Goal: Complete application form: Complete application form

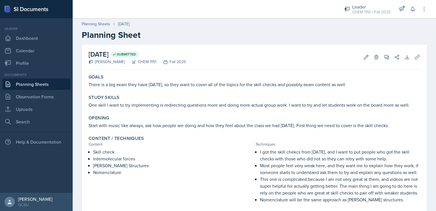
click at [41, 82] on link "Planning Sheets" at bounding box center [36, 83] width 68 height 11
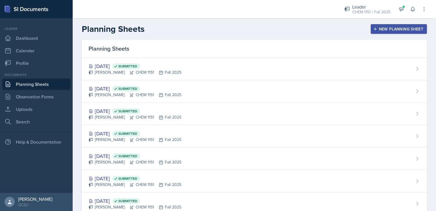
click at [381, 29] on div "New Planning Sheet" at bounding box center [399, 29] width 49 height 5
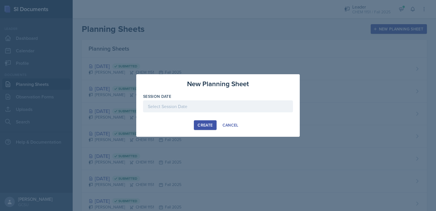
click at [239, 105] on div at bounding box center [218, 106] width 150 height 12
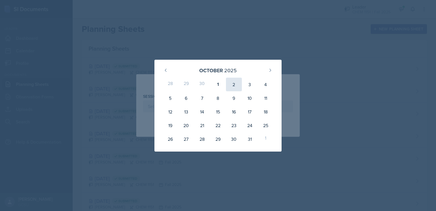
click at [233, 86] on div "2" at bounding box center [234, 85] width 16 height 14
type input "[DATE]"
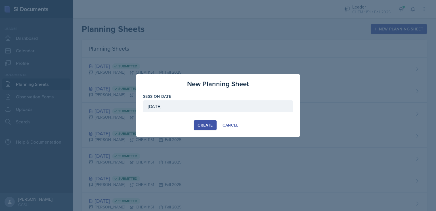
click at [202, 126] on div "Create" at bounding box center [205, 125] width 15 height 5
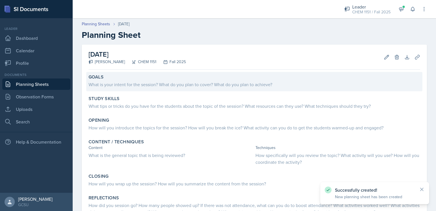
click at [169, 84] on div "What is your intent for the session? What do you plan to cover? What do you pla…" at bounding box center [255, 84] width 332 height 7
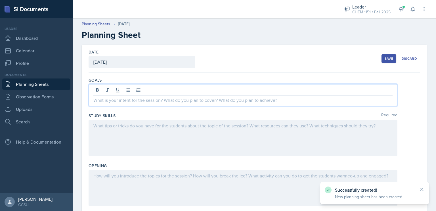
click at [173, 89] on div at bounding box center [243, 95] width 309 height 22
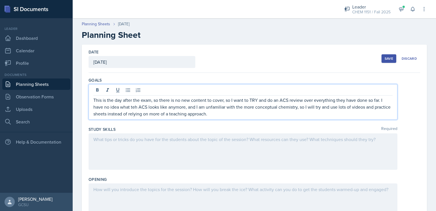
click at [155, 142] on div at bounding box center [243, 151] width 309 height 36
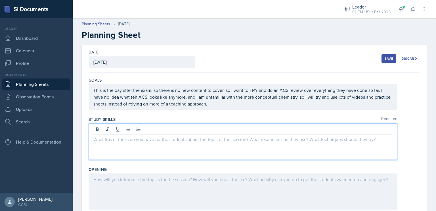
click at [155, 142] on p at bounding box center [242, 139] width 299 height 7
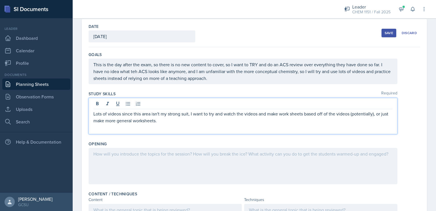
scroll to position [26, 0]
click at [151, 158] on div at bounding box center [243, 165] width 309 height 36
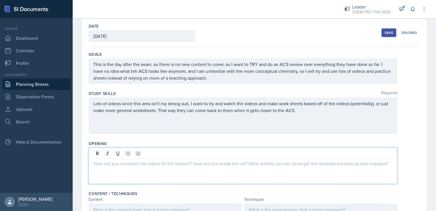
scroll to position [36, 0]
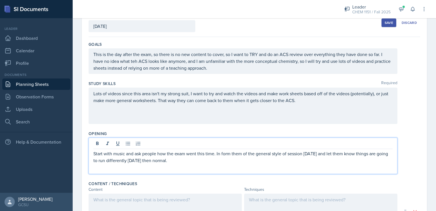
click at [331, 107] on div "Lots of videos since this area isn't my strong suit, I want to try and watch th…" at bounding box center [243, 105] width 309 height 36
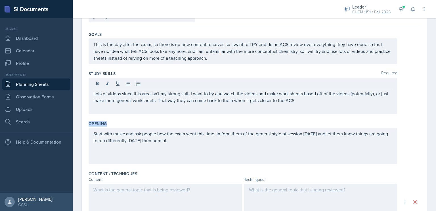
click at [331, 107] on div "Lots of videos since this area isn't my strong suit, I want to try and watch th…" at bounding box center [243, 96] width 309 height 36
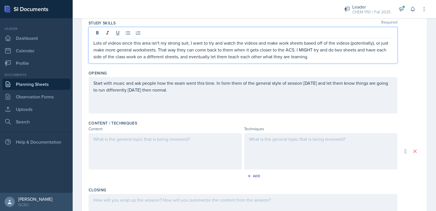
click at [188, 156] on div at bounding box center [165, 151] width 153 height 36
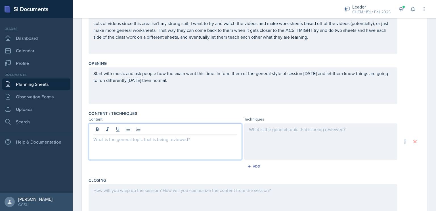
click at [188, 156] on div at bounding box center [165, 141] width 153 height 36
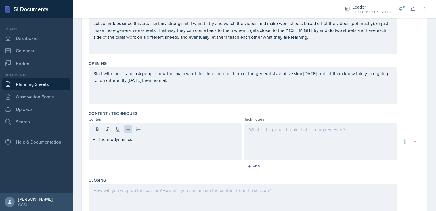
click at [316, 138] on div at bounding box center [320, 141] width 153 height 36
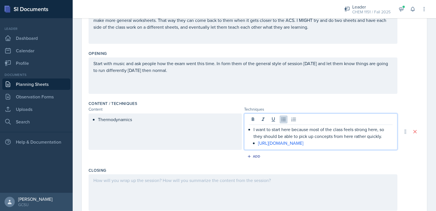
click at [384, 137] on p "I want to start here because most of the class feels strong here, so they shoul…" at bounding box center [323, 133] width 139 height 14
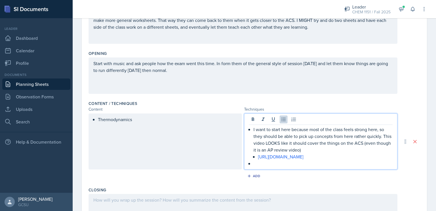
click at [198, 137] on div "Thermodynamics" at bounding box center [165, 141] width 153 height 56
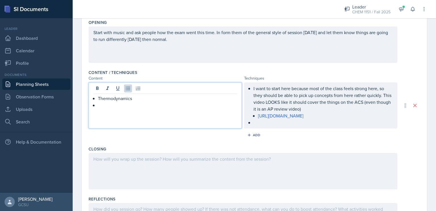
click at [188, 158] on p at bounding box center [242, 158] width 299 height 7
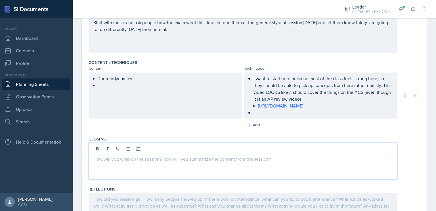
click at [282, 114] on p at bounding box center [323, 112] width 139 height 7
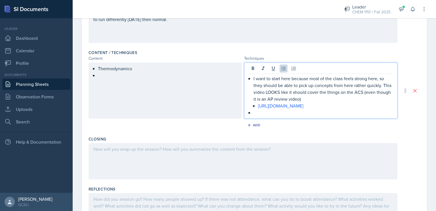
click at [151, 96] on div "Thermodynamics" at bounding box center [165, 90] width 153 height 56
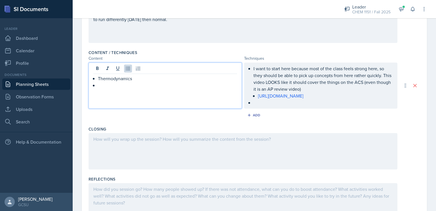
scroll to position [176, 0]
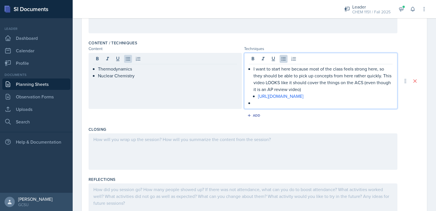
click at [275, 95] on ul "I want to start here because most of the class feels strong here, so they shoul…" at bounding box center [323, 85] width 139 height 41
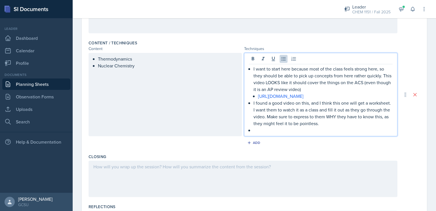
click at [154, 75] on div "Thermodynamics Nuclear Chemistry" at bounding box center [165, 94] width 153 height 83
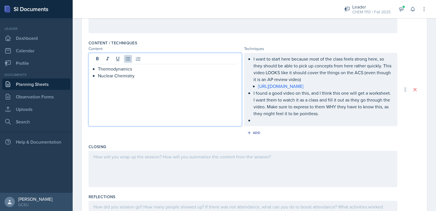
scroll to position [186, 0]
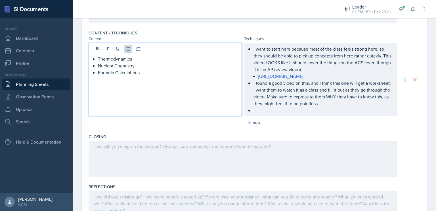
click at [263, 109] on ul "I want to start here because most of the class feels strong here, so they shoul…" at bounding box center [323, 79] width 139 height 68
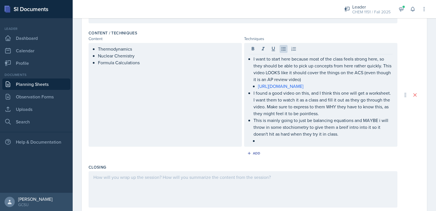
click at [293, 145] on div "I want to start here because most of the class feels strong here, so they shoul…" at bounding box center [320, 95] width 153 height 104
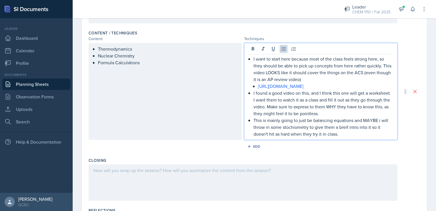
click at [254, 122] on p "This is mainly going to just be balancing equations and MAYBE i will throw in s…" at bounding box center [323, 127] width 139 height 20
drag, startPoint x: 253, startPoint y: 122, endPoint x: 345, endPoint y: 158, distance: 98.5
click at [345, 158] on div "Goals This is the day after the exam, so there is no new content to cover, so I…" at bounding box center [255, 72] width 332 height 373
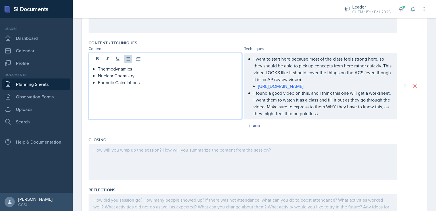
click at [105, 70] on ul "Thermodynamics Nuclear Chemistry Formula Calculations" at bounding box center [167, 75] width 139 height 20
click at [101, 82] on p "Formula Calculations" at bounding box center [167, 82] width 139 height 7
drag, startPoint x: 101, startPoint y: 82, endPoint x: 153, endPoint y: 82, distance: 52.3
click at [153, 82] on p "Formula Calculations" at bounding box center [167, 82] width 139 height 7
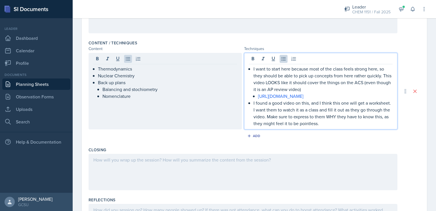
click at [357, 111] on p "I found a good video on this, and I think this one will get a worksheet. I want…" at bounding box center [323, 112] width 139 height 27
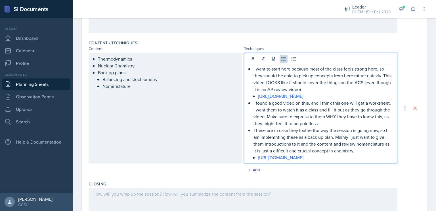
click at [292, 117] on p "I found a good video on this, and I think this one will get a worksheet. I want…" at bounding box center [323, 112] width 139 height 27
click at [304, 159] on link "[URL][DOMAIN_NAME]" at bounding box center [280, 157] width 45 height 6
drag, startPoint x: 351, startPoint y: 156, endPoint x: 370, endPoint y: 155, distance: 19.0
click at [370, 155] on p "[URL][DOMAIN_NAME]" at bounding box center [325, 157] width 135 height 7
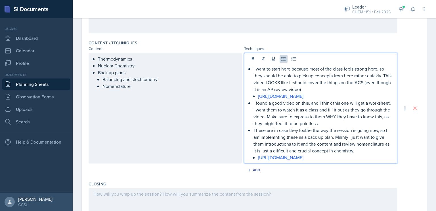
drag, startPoint x: 360, startPoint y: 158, endPoint x: 257, endPoint y: 164, distance: 103.6
click at [257, 164] on div "Content / Techniques Content Techniques Thermodynamics Nuclear Chemistry Back u…" at bounding box center [255, 108] width 332 height 141
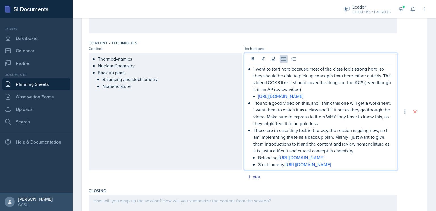
click at [289, 162] on p "Stochiometry: [URL][DOMAIN_NAME]" at bounding box center [325, 164] width 135 height 7
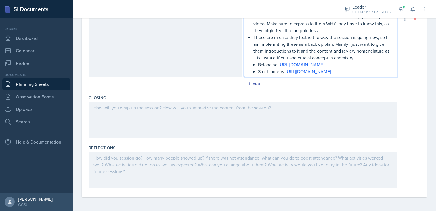
click at [235, 129] on div at bounding box center [243, 120] width 309 height 36
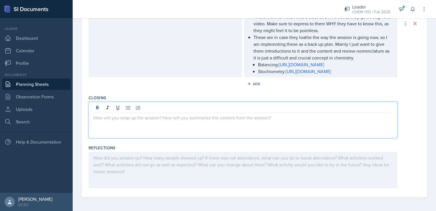
scroll to position [266, 0]
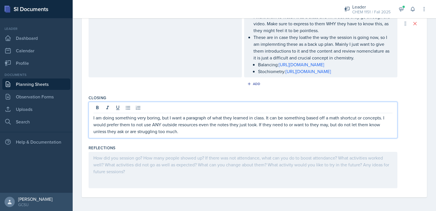
click at [335, 143] on div "Reflections" at bounding box center [255, 168] width 332 height 50
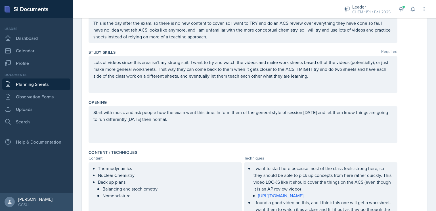
scroll to position [0, 0]
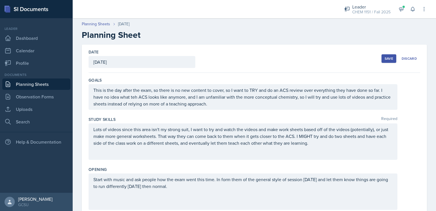
click at [382, 60] on button "Save" at bounding box center [389, 58] width 15 height 9
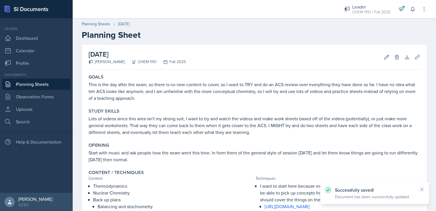
click at [39, 82] on link "Planning Sheets" at bounding box center [36, 83] width 68 height 11
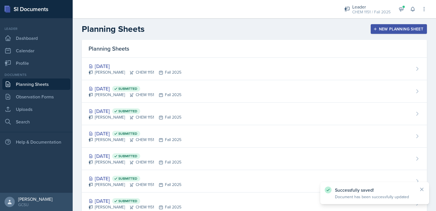
click at [394, 30] on div "New Planning Sheet" at bounding box center [399, 29] width 49 height 5
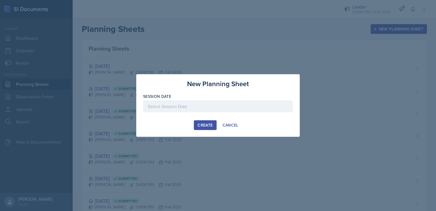
click at [200, 105] on div at bounding box center [218, 106] width 150 height 12
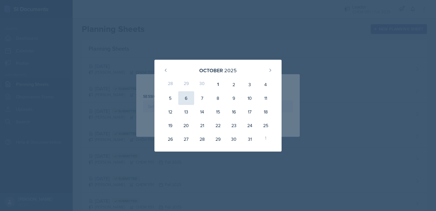
click at [187, 93] on div "6" at bounding box center [186, 98] width 16 height 14
type input "[DATE]"
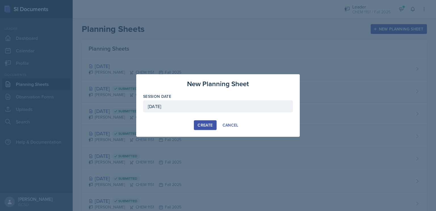
click at [206, 125] on div "Create" at bounding box center [205, 125] width 15 height 5
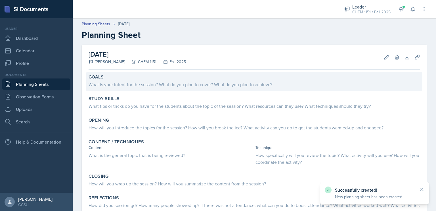
click at [197, 79] on div "Goals" at bounding box center [255, 77] width 332 height 6
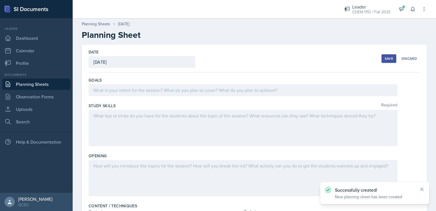
click at [194, 87] on div at bounding box center [243, 90] width 309 height 12
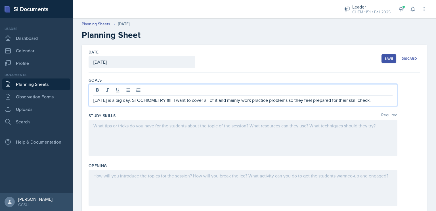
click at [234, 141] on div at bounding box center [243, 138] width 309 height 36
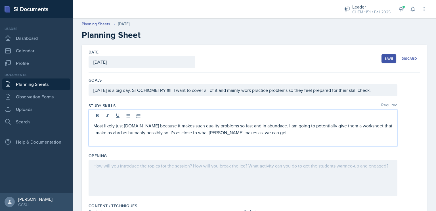
click at [249, 133] on p "Most likely just [DOMAIN_NAME] because it makes such quality problems so fast a…" at bounding box center [242, 129] width 299 height 14
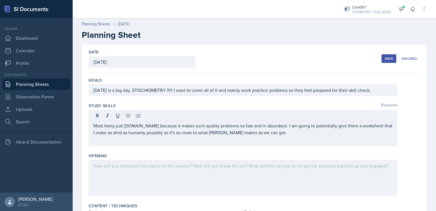
click at [229, 181] on div at bounding box center [243, 178] width 309 height 36
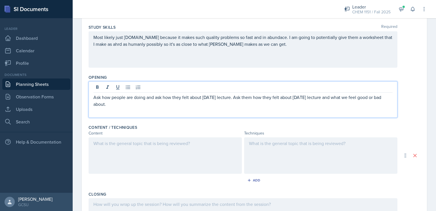
click at [199, 149] on div at bounding box center [165, 155] width 153 height 36
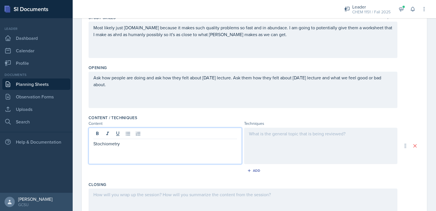
click at [256, 149] on div at bounding box center [320, 146] width 153 height 36
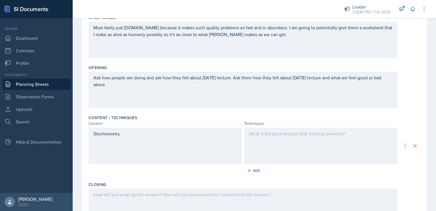
scroll to position [98, 0]
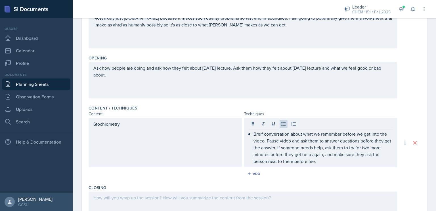
click at [186, 80] on div "Ask how people are doing and ask how they felt about [DATE] lecture. Ask them h…" at bounding box center [243, 80] width 309 height 36
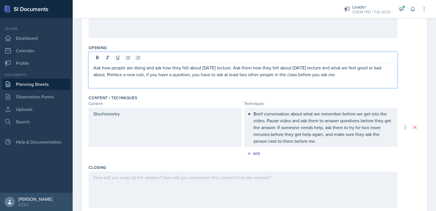
click at [327, 144] on div "Breif conversation about what we remember before we get into the video. Pause v…" at bounding box center [320, 127] width 153 height 39
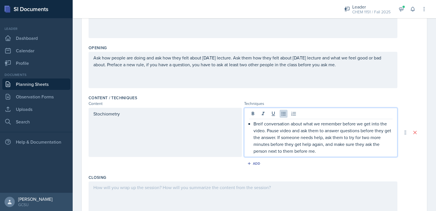
scroll to position [118, 0]
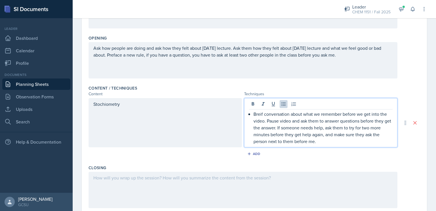
click at [115, 55] on p "Ask how people are doing and ask how they felt about [DATE] lecture. Ask them h…" at bounding box center [242, 52] width 299 height 14
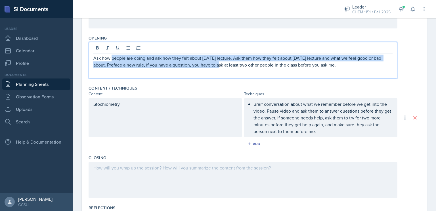
drag, startPoint x: 115, startPoint y: 55, endPoint x: 214, endPoint y: 66, distance: 98.9
click at [214, 66] on p "Ask how people are doing and ask how they felt about [DATE] lecture. Ask them h…" at bounding box center [242, 62] width 299 height 14
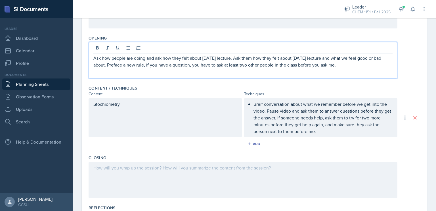
click at [132, 71] on div "Ask how people are doing and ask how they felt about [DATE] lecture. Ask them h…" at bounding box center [243, 60] width 309 height 36
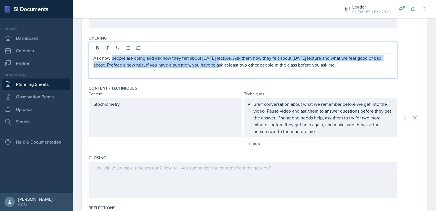
click at [110, 62] on p "Ask how people are doing and ask how they felt about [DATE] lecture. Ask them h…" at bounding box center [242, 62] width 299 height 14
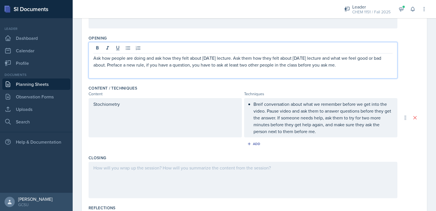
drag, startPoint x: 110, startPoint y: 62, endPoint x: 359, endPoint y: 66, distance: 249.4
click at [359, 66] on p "Ask how people are doing and ask how they felt about [DATE] lecture. Ask them h…" at bounding box center [242, 62] width 299 height 14
copy p "Preface a new rule, if you have a question, you have to ask at least two other …"
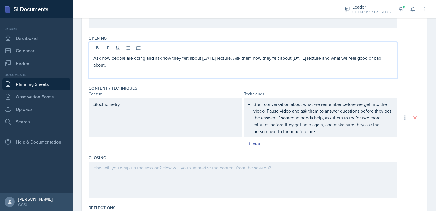
click at [318, 135] on div "Breif conversation about what we remember before we get into the video. Pause v…" at bounding box center [320, 117] width 153 height 39
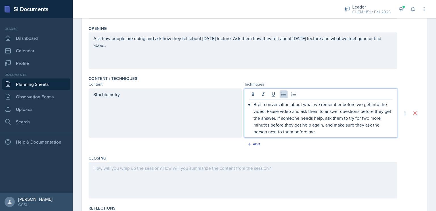
click at [197, 112] on div "Stochiometry" at bounding box center [165, 112] width 153 height 49
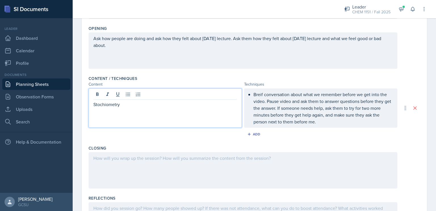
scroll to position [137, 0]
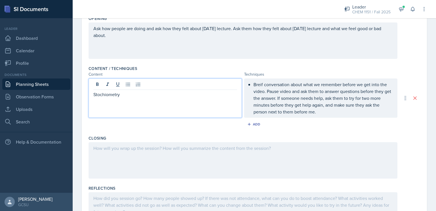
click at [94, 94] on p "Stochiometry" at bounding box center [165, 94] width 144 height 7
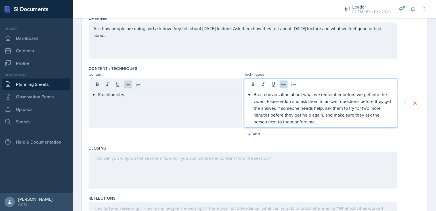
click at [335, 112] on p "Breif conversation about what we remember before we get into the video. Pause v…" at bounding box center [323, 108] width 139 height 34
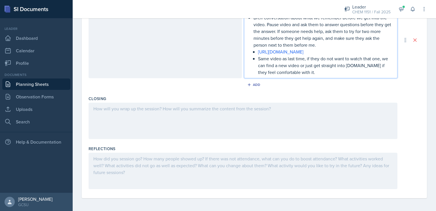
click at [280, 126] on div at bounding box center [243, 121] width 309 height 36
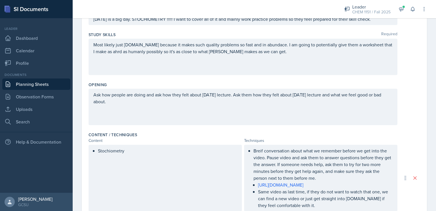
scroll to position [0, 0]
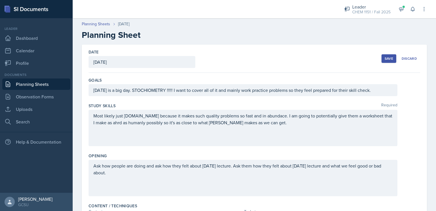
click at [382, 62] on button "Save" at bounding box center [389, 58] width 15 height 9
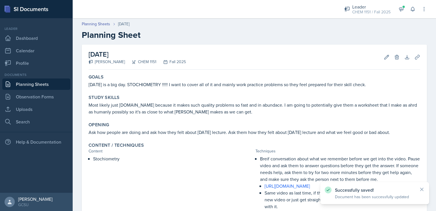
click at [50, 89] on link "Planning Sheets" at bounding box center [36, 83] width 68 height 11
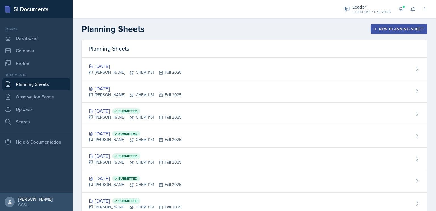
click at [398, 28] on div "New Planning Sheet" at bounding box center [399, 29] width 49 height 5
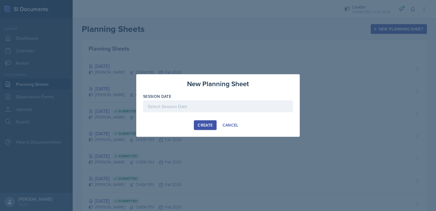
click at [193, 106] on div at bounding box center [218, 106] width 150 height 12
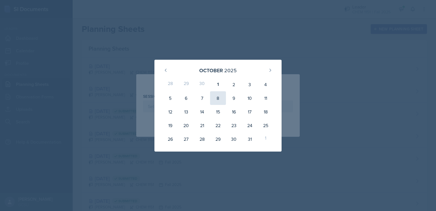
click at [214, 99] on div "8" at bounding box center [218, 98] width 16 height 14
type input "[DATE]"
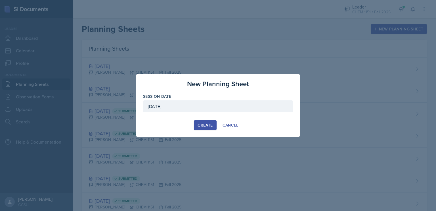
click at [213, 126] on div "Create" at bounding box center [205, 125] width 15 height 5
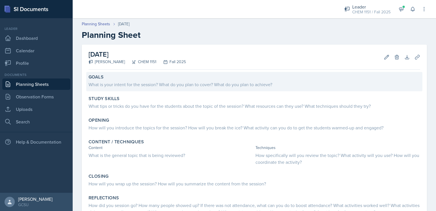
click at [155, 83] on div "What is your intent for the session? What do you plan to cover? What do you pla…" at bounding box center [255, 84] width 332 height 7
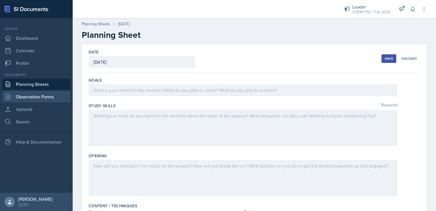
click at [32, 98] on link "Observation Forms" at bounding box center [36, 96] width 68 height 11
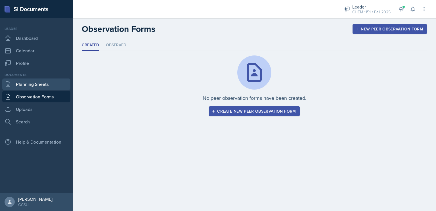
click at [38, 85] on link "Planning Sheets" at bounding box center [36, 83] width 68 height 11
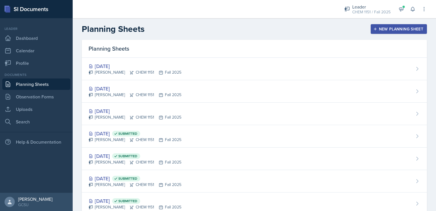
click at [38, 85] on link "Planning Sheets" at bounding box center [36, 83] width 68 height 11
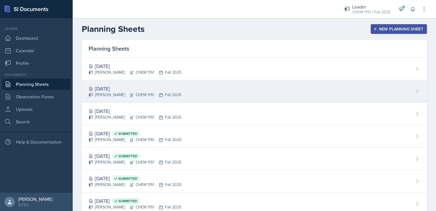
click at [137, 95] on div "[PERSON_NAME] CHEM 1151 Fall 2025" at bounding box center [135, 95] width 93 height 6
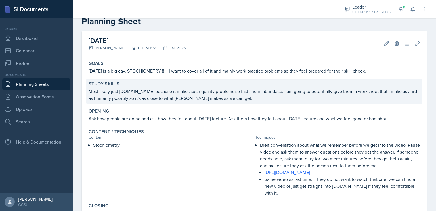
scroll to position [22, 0]
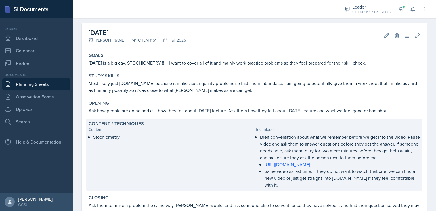
click at [135, 139] on p "Stochiometry" at bounding box center [173, 136] width 160 height 7
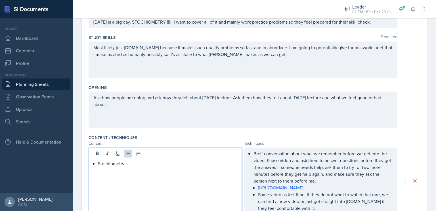
click at [150, 160] on p "Stochiometry" at bounding box center [167, 163] width 139 height 7
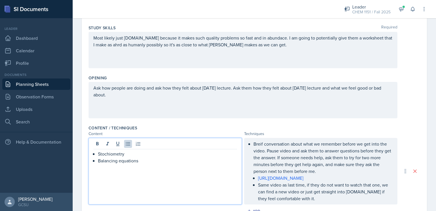
scroll to position [0, 0]
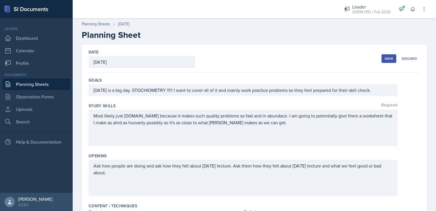
click at [164, 91] on div "[DATE] is a big day. STOCHIOMETRY !!!!! I want to cover all of it and mainly wo…" at bounding box center [243, 90] width 309 height 12
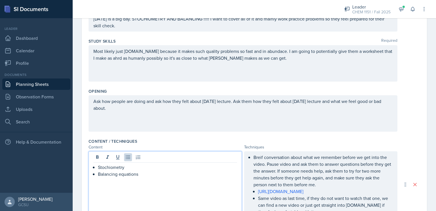
click at [183, 164] on p "Stochiometry" at bounding box center [167, 167] width 139 height 7
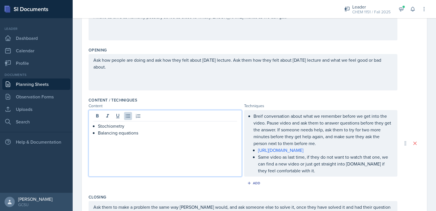
click at [316, 170] on p "Same video as last time, if they do not want to watch that one, we can find a n…" at bounding box center [325, 163] width 135 height 20
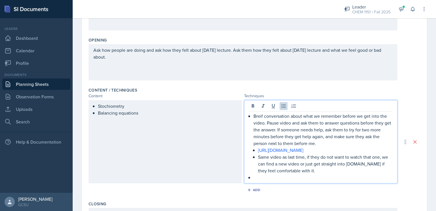
click at [261, 122] on p "Breif conversation about what we remember before we get into the video. Pause v…" at bounding box center [323, 129] width 139 height 34
click at [254, 150] on li "Breif conversation about what we remember before we get into the videos. Pause …" at bounding box center [323, 142] width 139 height 61
click at [311, 174] on p "Same video as last time, if they do not want to watch that one, we can find a n…" at bounding box center [325, 163] width 135 height 20
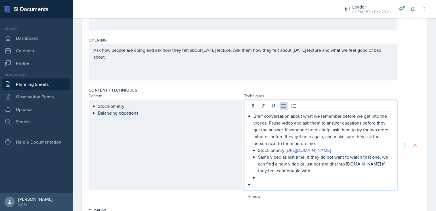
click at [255, 163] on li "Breif conversation about what we remember before we get into the videos. Pause …" at bounding box center [323, 146] width 139 height 68
click at [275, 181] on p at bounding box center [325, 177] width 135 height 7
click at [265, 187] on p at bounding box center [323, 184] width 139 height 7
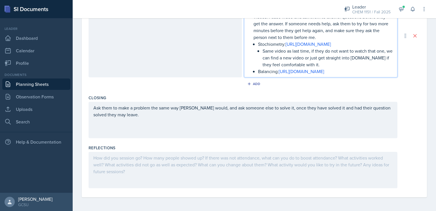
scroll to position [231, 0]
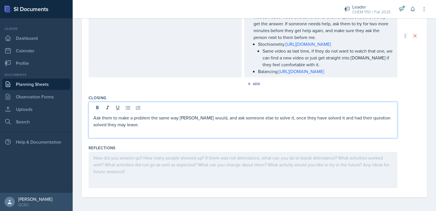
click at [218, 113] on div "Ask them to make a problem the same way [PERSON_NAME] would, and ask someone el…" at bounding box center [243, 120] width 309 height 36
click at [210, 128] on p "Ask them to make a problem the same way [PERSON_NAME] would, and ask someone el…" at bounding box center [242, 121] width 299 height 14
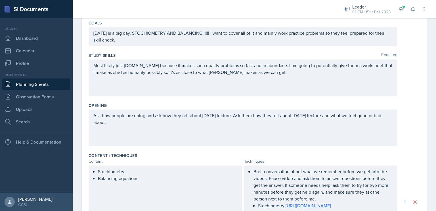
scroll to position [0, 0]
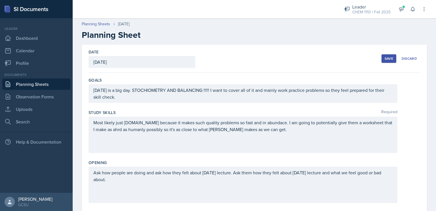
click at [386, 62] on button "Save" at bounding box center [389, 58] width 15 height 9
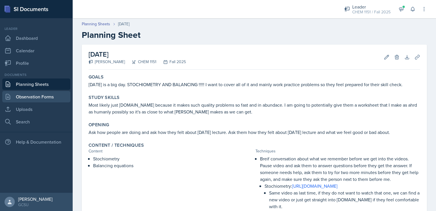
click at [21, 97] on link "Observation Forms" at bounding box center [36, 96] width 68 height 11
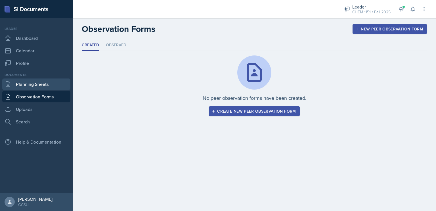
click at [55, 85] on link "Planning Sheets" at bounding box center [36, 83] width 68 height 11
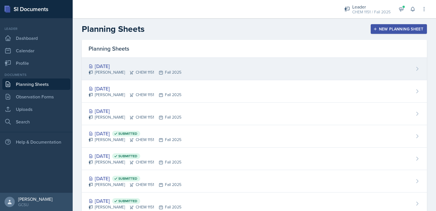
click at [188, 65] on div "[DATE] [PERSON_NAME] CHEM 1151 Fall 2025" at bounding box center [254, 69] width 345 height 22
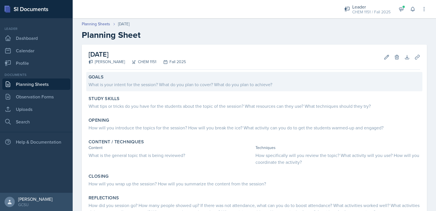
click at [174, 84] on div "What is your intent for the session? What do you plan to cover? What do you pla…" at bounding box center [255, 84] width 332 height 7
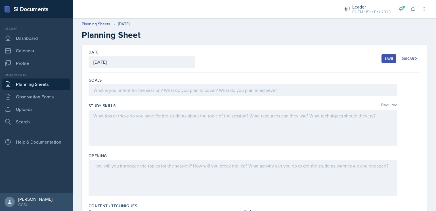
click at [57, 80] on link "Planning Sheets" at bounding box center [36, 83] width 68 height 11
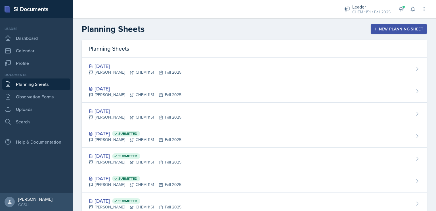
click at [374, 32] on button "New Planning Sheet" at bounding box center [399, 29] width 56 height 10
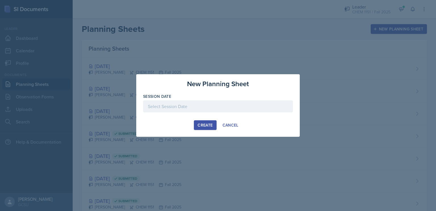
click at [206, 108] on div at bounding box center [218, 106] width 150 height 12
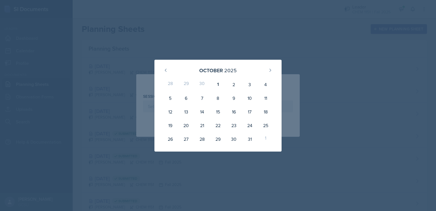
click at [269, 49] on div at bounding box center [218, 105] width 436 height 211
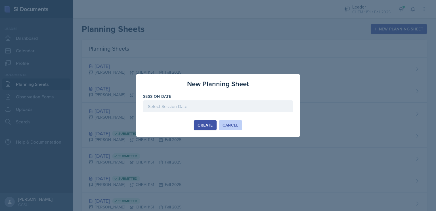
click at [235, 124] on div "Cancel" at bounding box center [231, 125] width 16 height 5
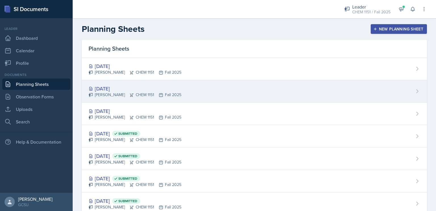
click at [228, 94] on div "[DATE] [PERSON_NAME] CHEM 1151 Fall 2025" at bounding box center [254, 91] width 345 height 22
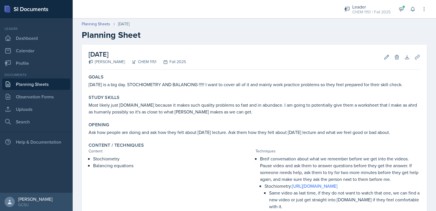
scroll to position [100, 0]
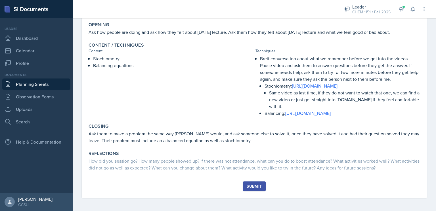
click at [254, 188] on div "Submit" at bounding box center [254, 186] width 15 height 5
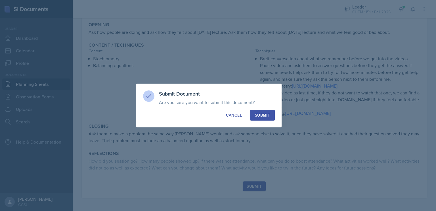
click at [266, 120] on button "Submit" at bounding box center [262, 115] width 25 height 11
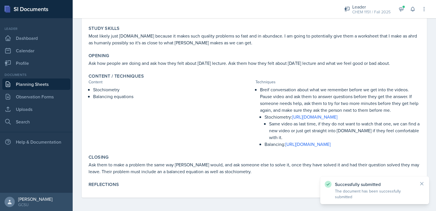
scroll to position [0, 0]
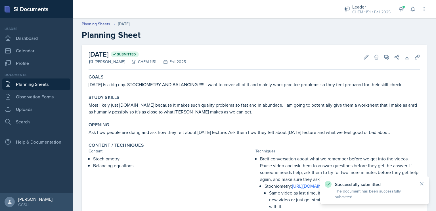
click at [43, 82] on link "Planning Sheets" at bounding box center [36, 83] width 68 height 11
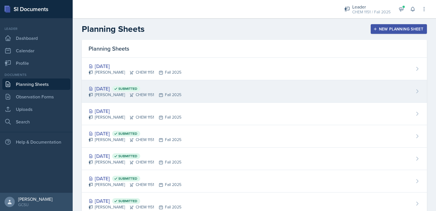
click at [170, 90] on div "[DATE] Submitted" at bounding box center [135, 89] width 93 height 8
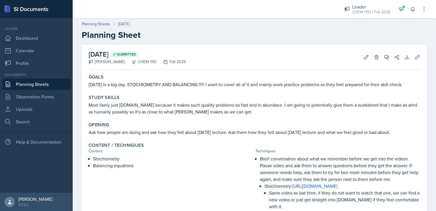
click at [28, 84] on link "Planning Sheets" at bounding box center [36, 83] width 68 height 11
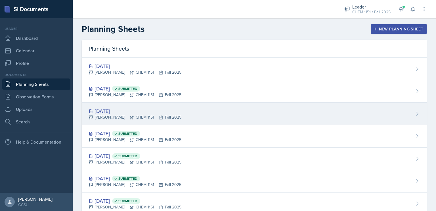
click at [123, 109] on div "[DATE]" at bounding box center [135, 111] width 93 height 8
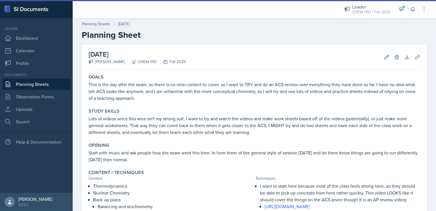
scroll to position [168, 0]
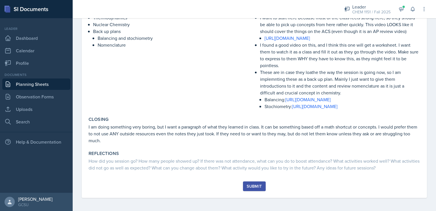
click at [247, 188] on div "Submit" at bounding box center [254, 186] width 15 height 5
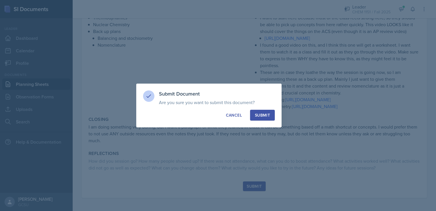
click at [262, 116] on div "Submit" at bounding box center [262, 115] width 15 height 6
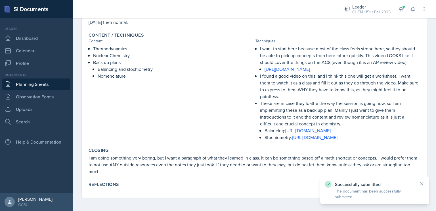
scroll to position [0, 0]
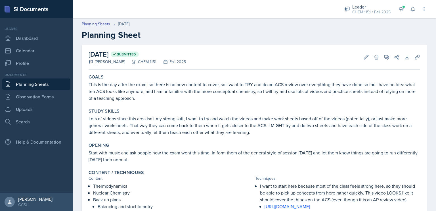
click at [32, 81] on link "Planning Sheets" at bounding box center [36, 83] width 68 height 11
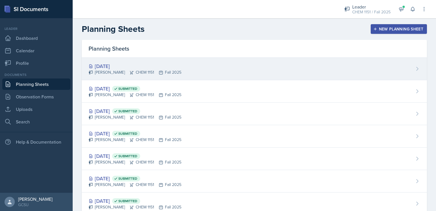
click at [214, 67] on div "[DATE] [PERSON_NAME] CHEM 1151 Fall 2025" at bounding box center [254, 69] width 345 height 22
